Goal: Task Accomplishment & Management: Use online tool/utility

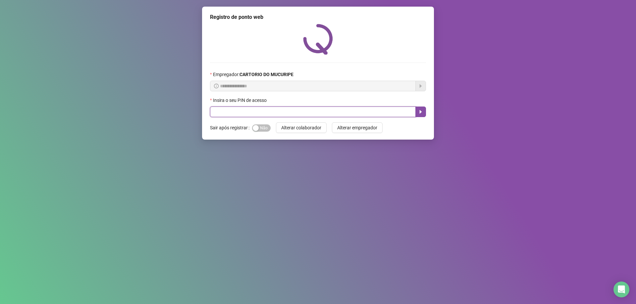
click at [311, 115] on input "text" at bounding box center [313, 112] width 206 height 11
type input "*****"
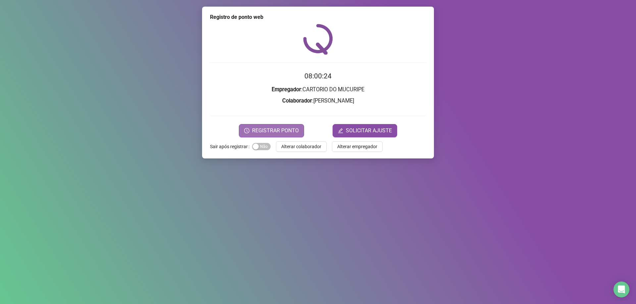
click at [285, 133] on span "REGISTRAR PONTO" at bounding box center [275, 131] width 47 height 8
